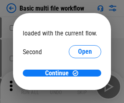
click at [78, 73] on span "Open" at bounding box center [85, 76] width 14 height 7
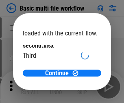
scroll to position [23, 0]
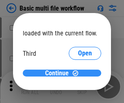
click at [59, 73] on span "Continue" at bounding box center [57, 73] width 24 height 7
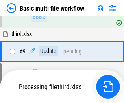
scroll to position [284, 0]
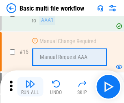
click at [30, 87] on img "button" at bounding box center [30, 84] width 10 height 10
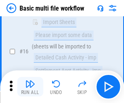
click at [30, 87] on img "button" at bounding box center [30, 84] width 10 height 10
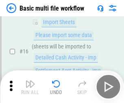
scroll to position [543, 0]
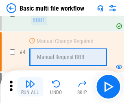
click at [30, 87] on img "button" at bounding box center [30, 84] width 10 height 10
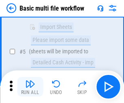
click at [30, 87] on img "button" at bounding box center [30, 84] width 10 height 10
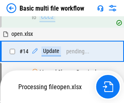
scroll to position [427, 0]
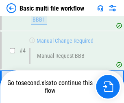
scroll to position [87, 0]
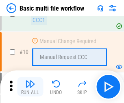
click at [30, 87] on img "button" at bounding box center [30, 84] width 10 height 10
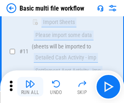
click at [30, 87] on img "button" at bounding box center [30, 84] width 10 height 10
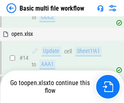
scroll to position [485, 0]
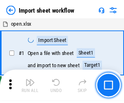
scroll to position [3, 0]
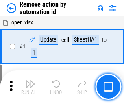
scroll to position [30, 0]
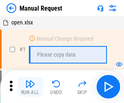
click at [30, 87] on img "button" at bounding box center [30, 84] width 10 height 10
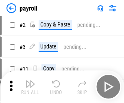
click at [30, 87] on img "button" at bounding box center [30, 84] width 10 height 10
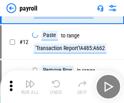
scroll to position [101, 0]
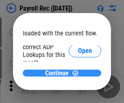
click at [59, 73] on span "Continue" at bounding box center [57, 73] width 24 height 7
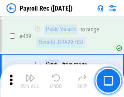
scroll to position [4185, 0]
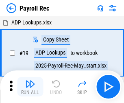
click at [30, 87] on img "button" at bounding box center [30, 84] width 10 height 10
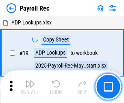
scroll to position [50, 0]
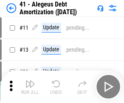
click at [30, 87] on img "button" at bounding box center [30, 84] width 10 height 10
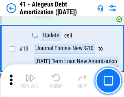
scroll to position [101, 0]
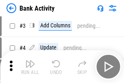
click at [30, 66] on img "button" at bounding box center [30, 64] width 10 height 10
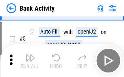
scroll to position [43, 0]
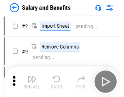
scroll to position [11, 0]
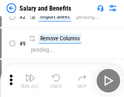
click at [30, 81] on img "button" at bounding box center [30, 78] width 10 height 10
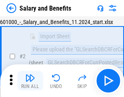
click at [30, 81] on img "button" at bounding box center [30, 78] width 10 height 10
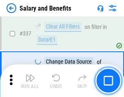
scroll to position [3820, 0]
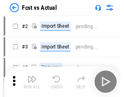
scroll to position [11, 0]
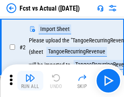
click at [30, 81] on img "button" at bounding box center [30, 78] width 10 height 10
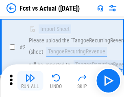
click at [30, 81] on img "button" at bounding box center [30, 78] width 10 height 10
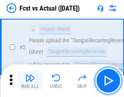
scroll to position [76, 0]
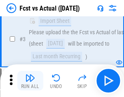
click at [30, 81] on img "button" at bounding box center [30, 78] width 10 height 10
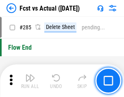
scroll to position [3861, 0]
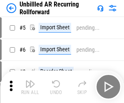
click at [30, 81] on img "button" at bounding box center [30, 84] width 10 height 10
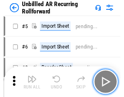
scroll to position [18, 0]
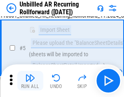
click at [30, 81] on img "button" at bounding box center [30, 78] width 10 height 10
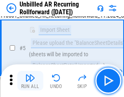
scroll to position [77, 0]
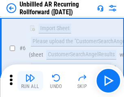
click at [30, 81] on img "button" at bounding box center [30, 78] width 10 height 10
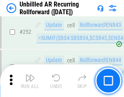
scroll to position [2771, 0]
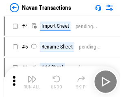
scroll to position [13, 0]
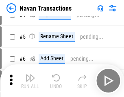
click at [30, 81] on img "button" at bounding box center [30, 78] width 10 height 10
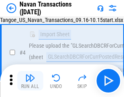
click at [30, 81] on img "button" at bounding box center [30, 78] width 10 height 10
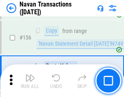
scroll to position [2645, 0]
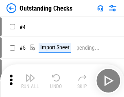
click at [30, 81] on img "button" at bounding box center [30, 78] width 10 height 10
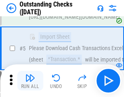
click at [30, 81] on img "button" at bounding box center [30, 78] width 10 height 10
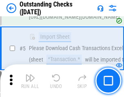
scroll to position [85, 0]
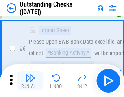
click at [30, 81] on img "button" at bounding box center [30, 78] width 10 height 10
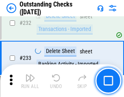
scroll to position [2477, 0]
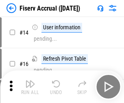
click at [30, 81] on img "button" at bounding box center [30, 84] width 10 height 10
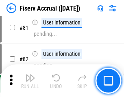
scroll to position [1072, 0]
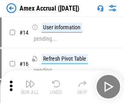
click at [30, 81] on img "button" at bounding box center [30, 84] width 10 height 10
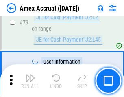
scroll to position [1059, 0]
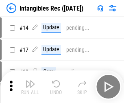
click at [30, 87] on img "button" at bounding box center [30, 84] width 10 height 10
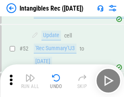
scroll to position [318, 0]
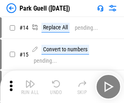
click at [30, 81] on img "button" at bounding box center [30, 84] width 10 height 10
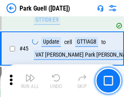
scroll to position [1020, 0]
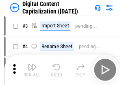
scroll to position [24, 0]
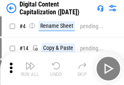
click at [30, 69] on img "button" at bounding box center [30, 66] width 10 height 10
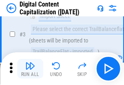
click at [30, 69] on img "button" at bounding box center [30, 66] width 10 height 10
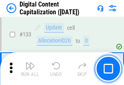
scroll to position [865, 0]
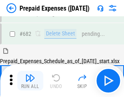
click at [30, 81] on img "button" at bounding box center [30, 78] width 10 height 10
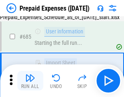
click at [30, 81] on img "button" at bounding box center [30, 78] width 10 height 10
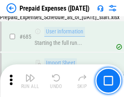
scroll to position [2243, 0]
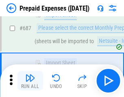
click at [30, 81] on img "button" at bounding box center [30, 78] width 10 height 10
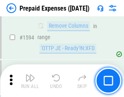
scroll to position [7943, 0]
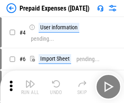
click at [30, 87] on img "button" at bounding box center [30, 84] width 10 height 10
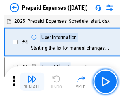
scroll to position [36, 0]
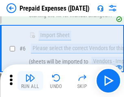
click at [30, 81] on img "button" at bounding box center [30, 78] width 10 height 10
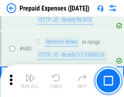
scroll to position [2841, 0]
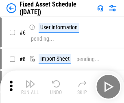
click at [30, 87] on img "button" at bounding box center [30, 84] width 10 height 10
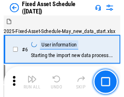
scroll to position [44, 0]
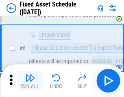
click at [30, 81] on img "button" at bounding box center [30, 78] width 10 height 10
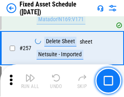
scroll to position [2600, 0]
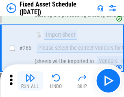
click at [30, 81] on img "button" at bounding box center [30, 78] width 10 height 10
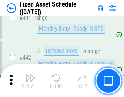
scroll to position [3647, 0]
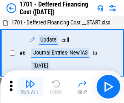
click at [30, 87] on img "button" at bounding box center [30, 84] width 10 height 10
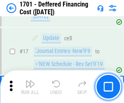
scroll to position [98, 0]
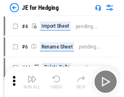
scroll to position [1, 0]
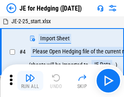
click at [30, 81] on img "button" at bounding box center [30, 78] width 10 height 10
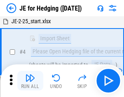
click at [30, 81] on img "button" at bounding box center [30, 78] width 10 height 10
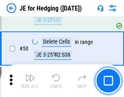
scroll to position [528, 0]
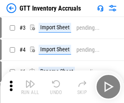
click at [30, 81] on img "button" at bounding box center [30, 84] width 10 height 10
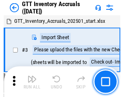
scroll to position [1, 0]
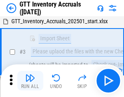
click at [30, 81] on img "button" at bounding box center [30, 78] width 10 height 10
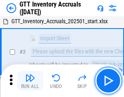
scroll to position [53, 0]
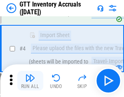
click at [30, 81] on img "button" at bounding box center [30, 78] width 10 height 10
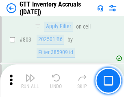
scroll to position [6192, 0]
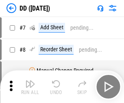
click at [30, 87] on img "button" at bounding box center [30, 84] width 10 height 10
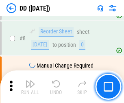
scroll to position [79, 0]
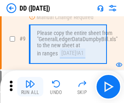
click at [30, 87] on img "button" at bounding box center [30, 84] width 10 height 10
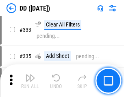
scroll to position [3650, 0]
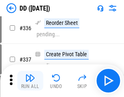
click at [30, 81] on img "button" at bounding box center [30, 78] width 10 height 10
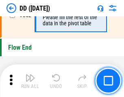
scroll to position [3904, 0]
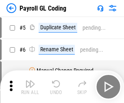
click at [30, 87] on img "button" at bounding box center [30, 84] width 10 height 10
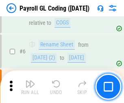
scroll to position [98, 0]
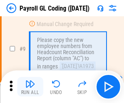
click at [30, 87] on img "button" at bounding box center [30, 84] width 10 height 10
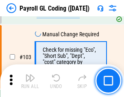
scroll to position [1914, 0]
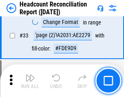
scroll to position [751, 0]
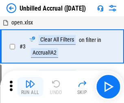
click at [30, 87] on img "button" at bounding box center [30, 84] width 10 height 10
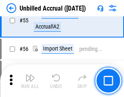
scroll to position [852, 0]
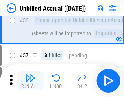
click at [30, 81] on img "button" at bounding box center [30, 78] width 10 height 10
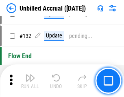
scroll to position [2430, 0]
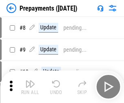
click at [30, 87] on img "button" at bounding box center [30, 84] width 10 height 10
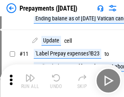
scroll to position [51, 0]
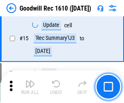
scroll to position [140, 0]
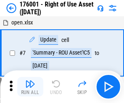
click at [30, 87] on img "button" at bounding box center [30, 84] width 10 height 10
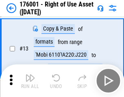
scroll to position [53, 0]
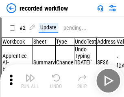
click at [30, 81] on img "button" at bounding box center [30, 78] width 10 height 10
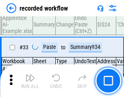
scroll to position [2550, 0]
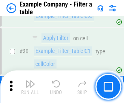
scroll to position [746, 0]
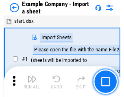
scroll to position [13, 0]
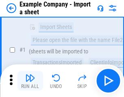
click at [30, 81] on img "button" at bounding box center [30, 78] width 10 height 10
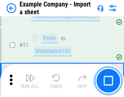
scroll to position [180, 0]
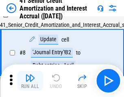
click at [30, 81] on img "button" at bounding box center [30, 78] width 10 height 10
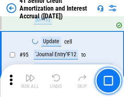
scroll to position [646, 0]
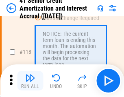
click at [30, 81] on img "button" at bounding box center [30, 78] width 10 height 10
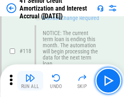
scroll to position [770, 0]
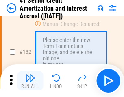
click at [30, 81] on img "button" at bounding box center [30, 78] width 10 height 10
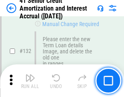
scroll to position [853, 0]
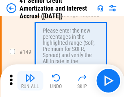
click at [30, 81] on img "button" at bounding box center [30, 78] width 10 height 10
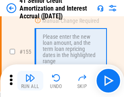
click at [30, 81] on img "button" at bounding box center [30, 78] width 10 height 10
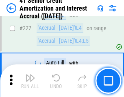
scroll to position [1827, 0]
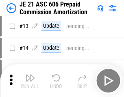
click at [30, 81] on img "button" at bounding box center [30, 78] width 10 height 10
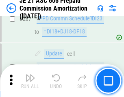
scroll to position [1501, 0]
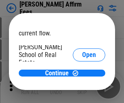
click at [82, 95] on span "Open" at bounding box center [89, 98] width 14 height 7
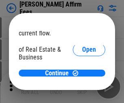
click at [82, 85] on span "Open" at bounding box center [89, 88] width 14 height 7
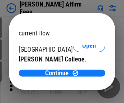
click at [82, 76] on span "Open" at bounding box center [89, 79] width 14 height 7
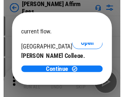
scroll to position [128, 0]
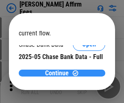
click at [59, 73] on span "Continue" at bounding box center [57, 73] width 24 height 7
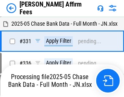
scroll to position [1736, 0]
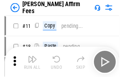
scroll to position [8, 0]
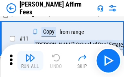
click at [30, 60] on img "button" at bounding box center [30, 58] width 10 height 10
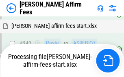
scroll to position [1864, 0]
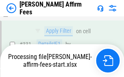
scroll to position [1775, 0]
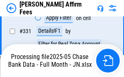
scroll to position [1775, 0]
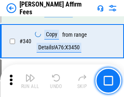
scroll to position [1765, 0]
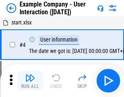
click at [30, 81] on img "button" at bounding box center [30, 78] width 10 height 10
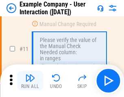
click at [30, 81] on img "button" at bounding box center [30, 78] width 10 height 10
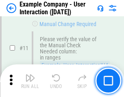
scroll to position [177, 0]
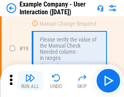
click at [30, 81] on img "button" at bounding box center [30, 78] width 10 height 10
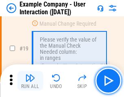
click at [30, 81] on img "button" at bounding box center [30, 78] width 10 height 10
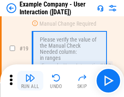
click at [30, 81] on img "button" at bounding box center [30, 78] width 10 height 10
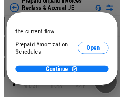
scroll to position [49, 0]
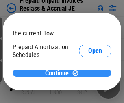
click at [59, 73] on span "Continue" at bounding box center [57, 73] width 24 height 7
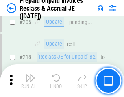
scroll to position [1057, 0]
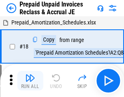
click at [30, 81] on img "button" at bounding box center [30, 78] width 10 height 10
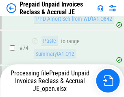
scroll to position [582, 0]
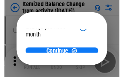
scroll to position [60, 0]
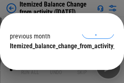
click at [59, 59] on span "Continue" at bounding box center [57, 62] width 24 height 7
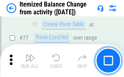
scroll to position [797, 0]
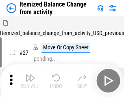
scroll to position [13, 0]
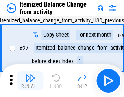
click at [30, 81] on img "button" at bounding box center [30, 78] width 10 height 10
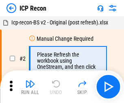
scroll to position [4, 0]
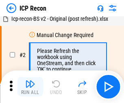
click at [30, 87] on img "button" at bounding box center [30, 84] width 10 height 10
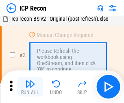
click at [30, 87] on img "button" at bounding box center [30, 84] width 10 height 10
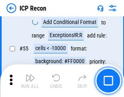
scroll to position [711, 0]
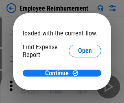
click at [78, 95] on span "Open" at bounding box center [85, 98] width 14 height 7
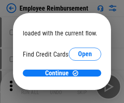
scroll to position [48, 0]
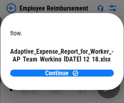
click at [91, 69] on span "Open" at bounding box center [98, 72] width 14 height 7
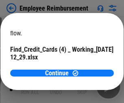
scroll to position [85, 0]
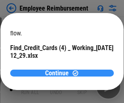
click at [59, 73] on span "Continue" at bounding box center [57, 73] width 24 height 7
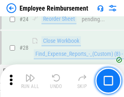
scroll to position [381, 0]
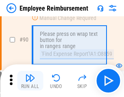
click at [30, 81] on img "button" at bounding box center [30, 78] width 10 height 10
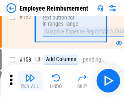
click at [30, 81] on img "button" at bounding box center [30, 78] width 10 height 10
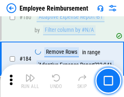
scroll to position [2073, 0]
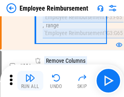
click at [30, 81] on img "button" at bounding box center [30, 78] width 10 height 10
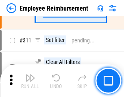
click at [30, 81] on img "button" at bounding box center [30, 78] width 10 height 10
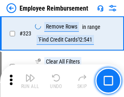
scroll to position [4193, 0]
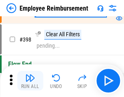
click at [30, 81] on img "button" at bounding box center [30, 78] width 10 height 10
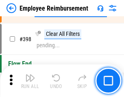
click at [30, 81] on img "button" at bounding box center [30, 78] width 10 height 10
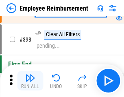
click at [30, 81] on img "button" at bounding box center [30, 78] width 10 height 10
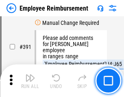
scroll to position [4953, 0]
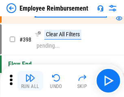
click at [30, 81] on img "button" at bounding box center [30, 78] width 10 height 10
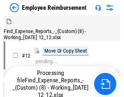
scroll to position [28, 0]
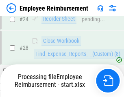
scroll to position [381, 0]
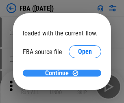
click at [59, 73] on span "Continue" at bounding box center [57, 73] width 24 height 7
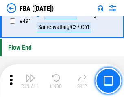
scroll to position [6103, 0]
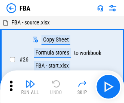
scroll to position [8, 0]
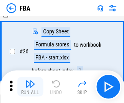
click at [30, 87] on img "button" at bounding box center [30, 84] width 10 height 10
